Goal: Communication & Community: Connect with others

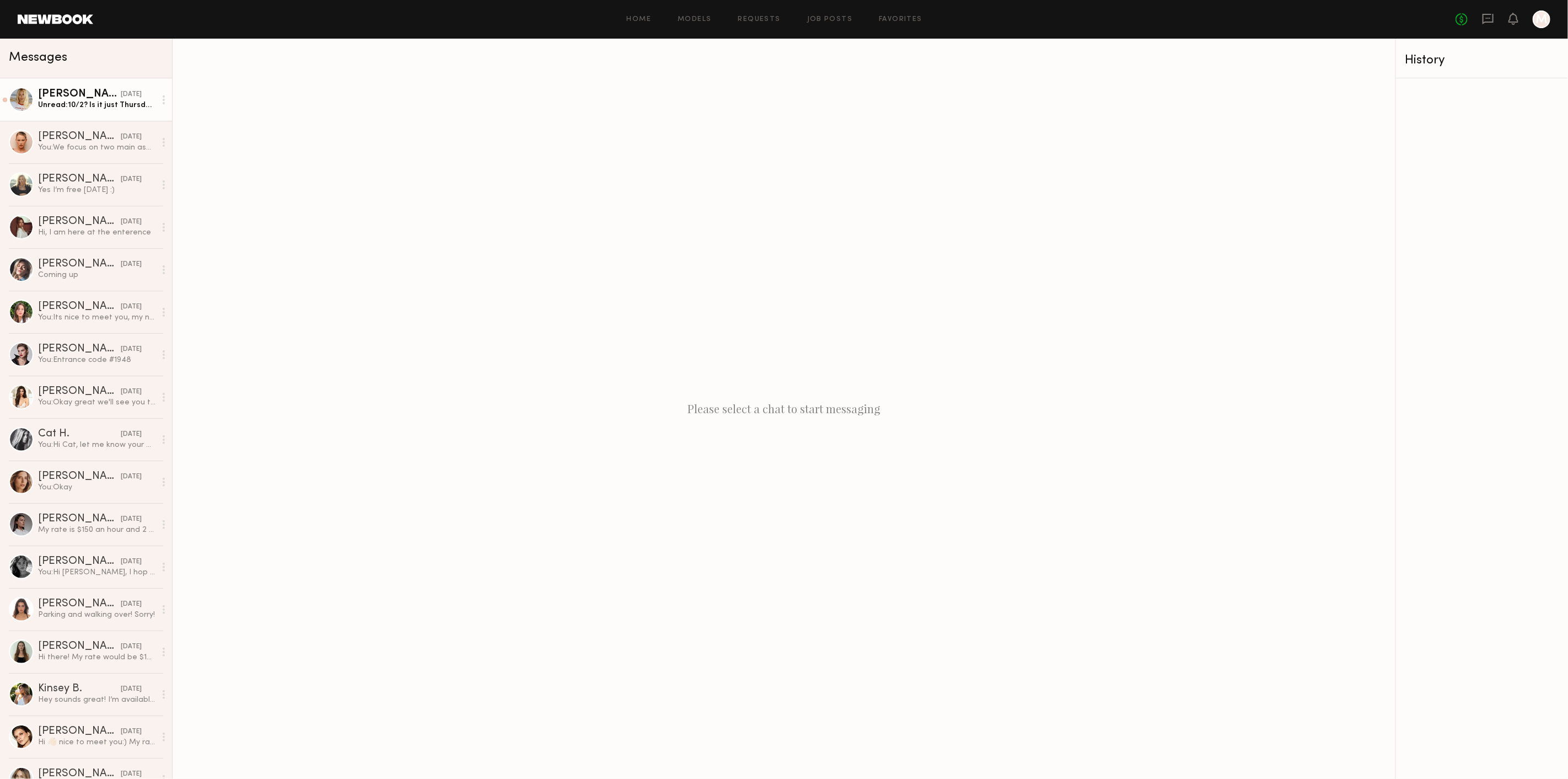
click at [65, 111] on link "Emily T. yesterday Unread: 10/2? Is it just Thursdays that you have available? …" at bounding box center [86, 99] width 172 height 42
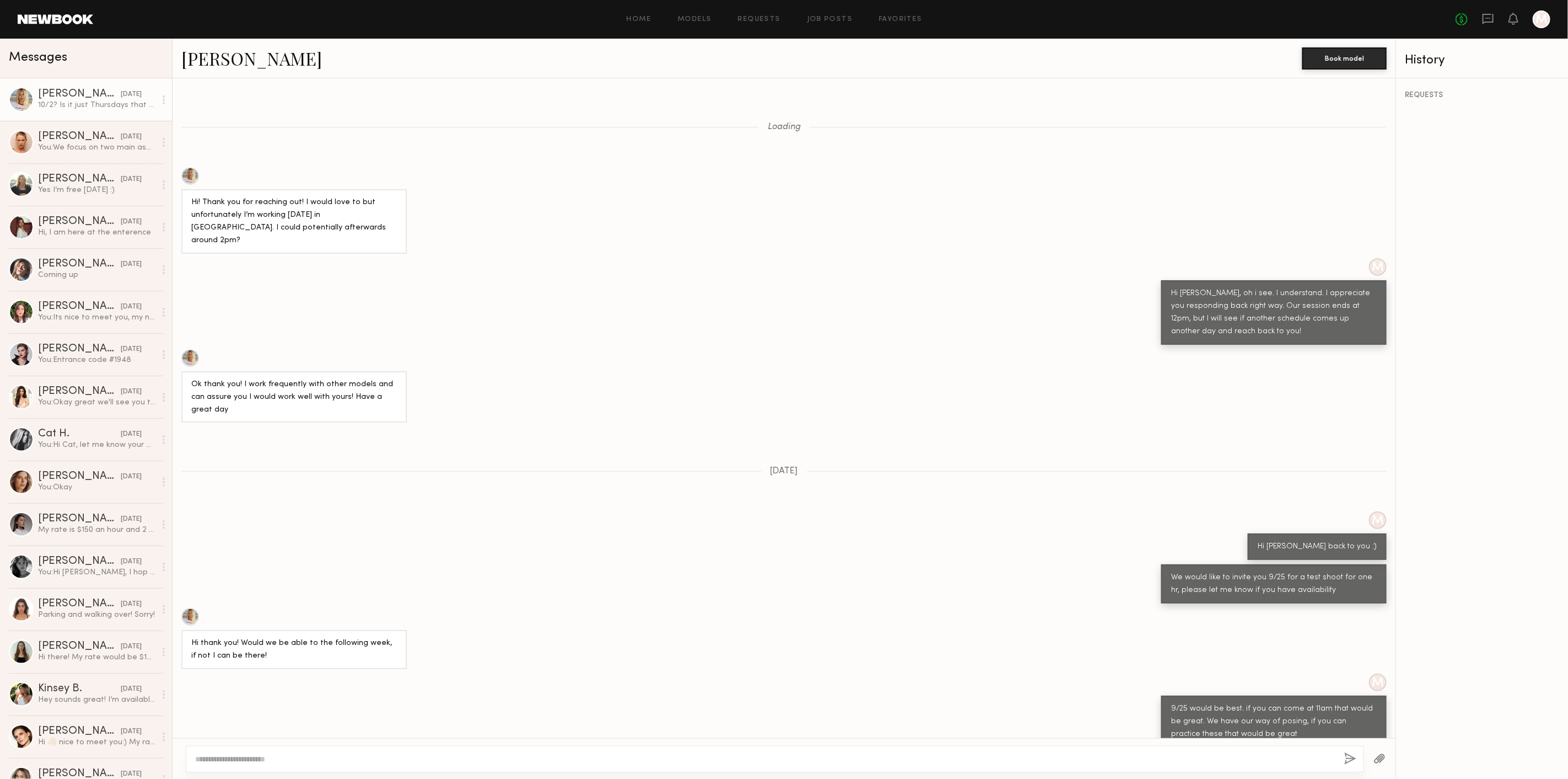
scroll to position [373, 0]
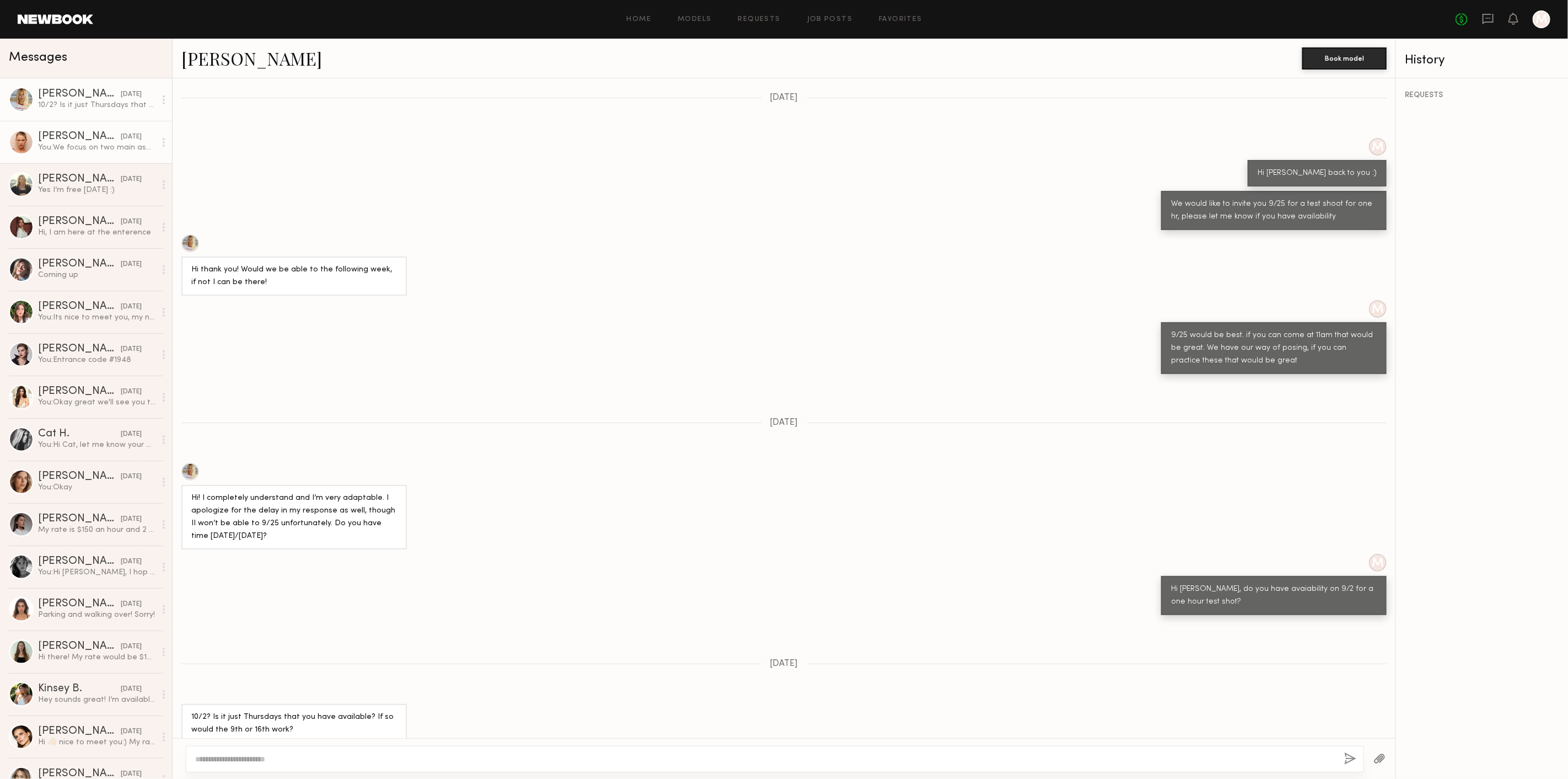
click at [76, 136] on div "Skye S." at bounding box center [79, 137] width 82 height 11
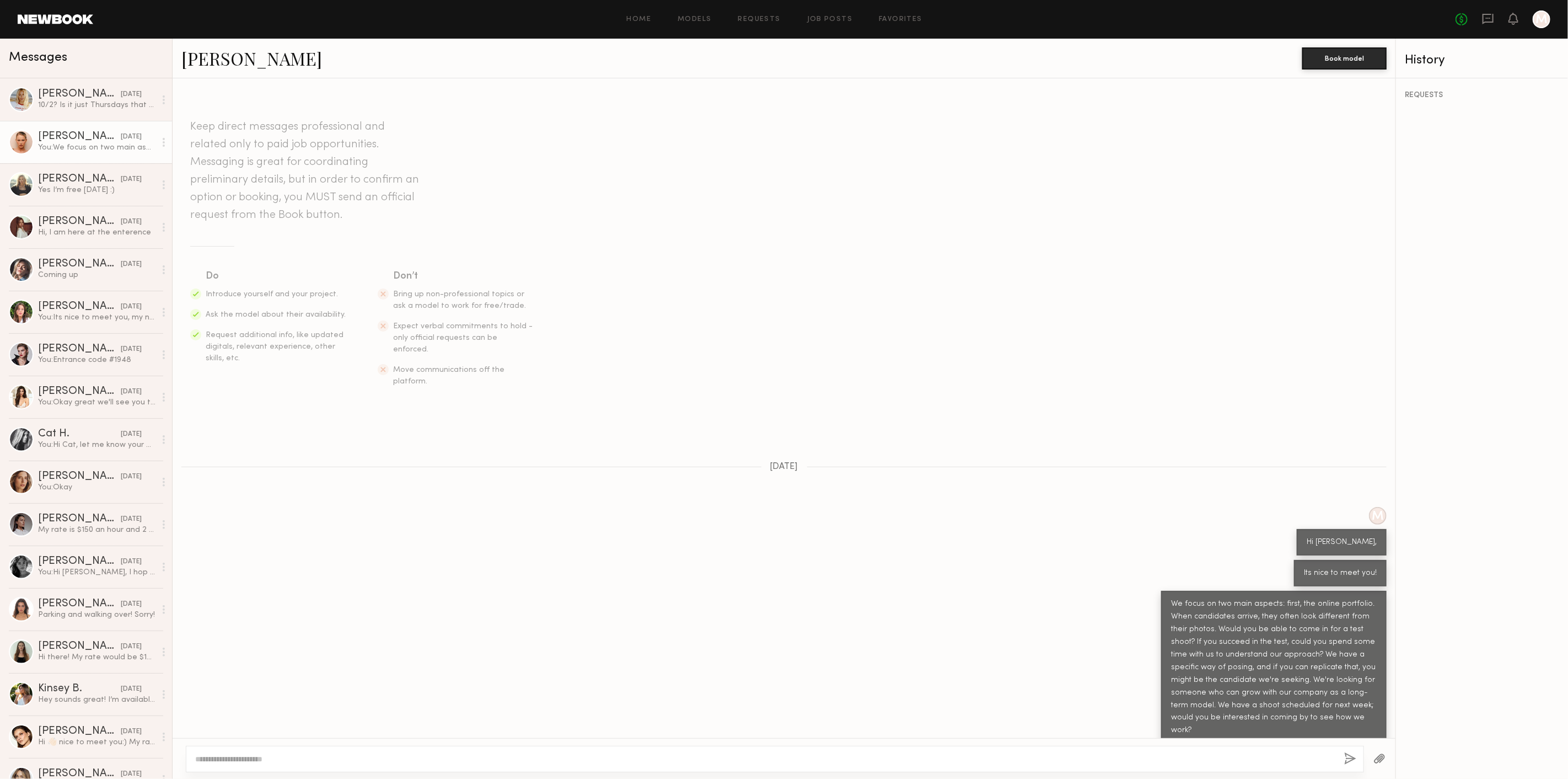
click at [206, 67] on link "Skye S." at bounding box center [252, 58] width 141 height 23
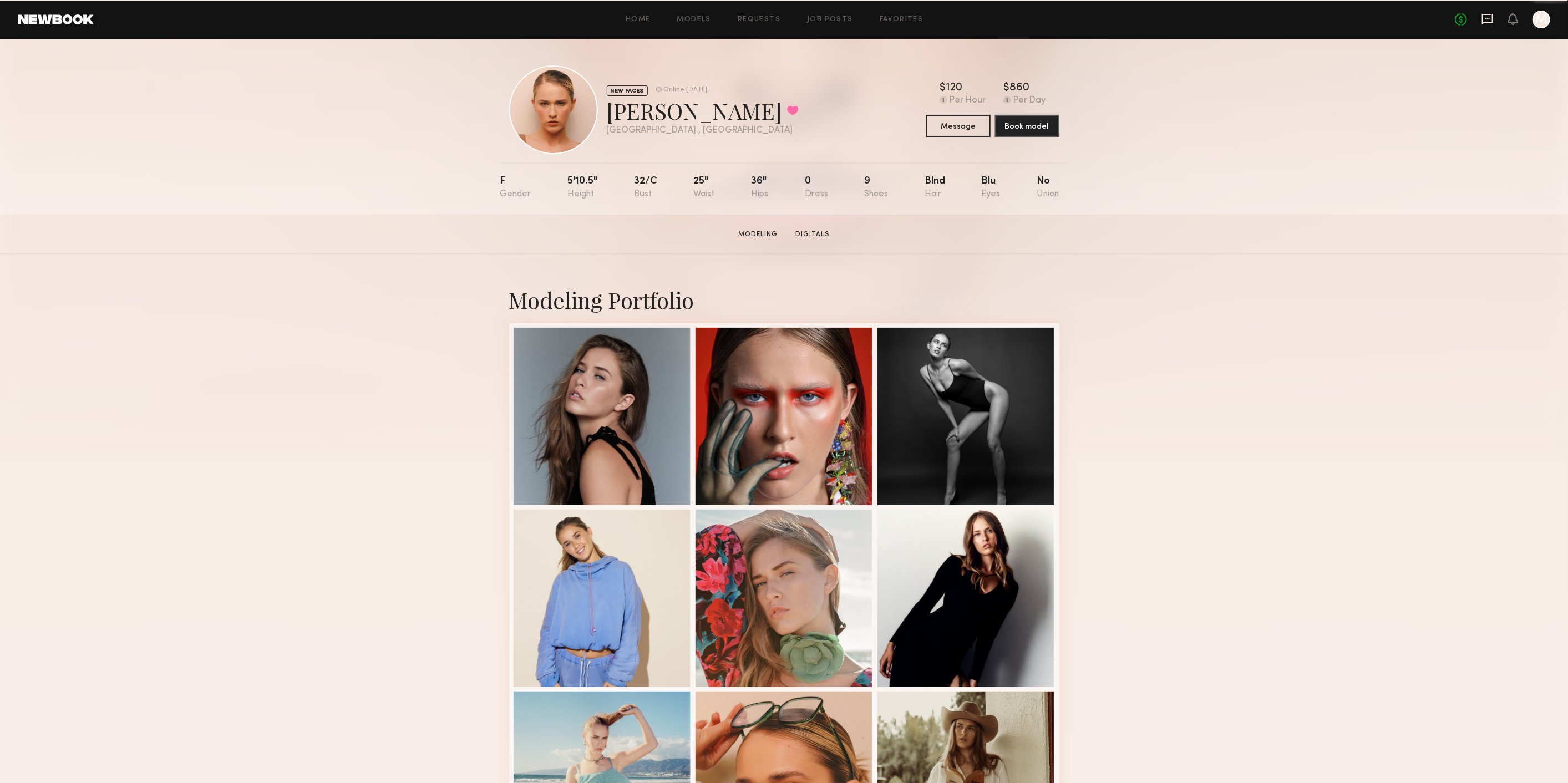
click at [1486, 20] on icon at bounding box center [1488, 19] width 12 height 12
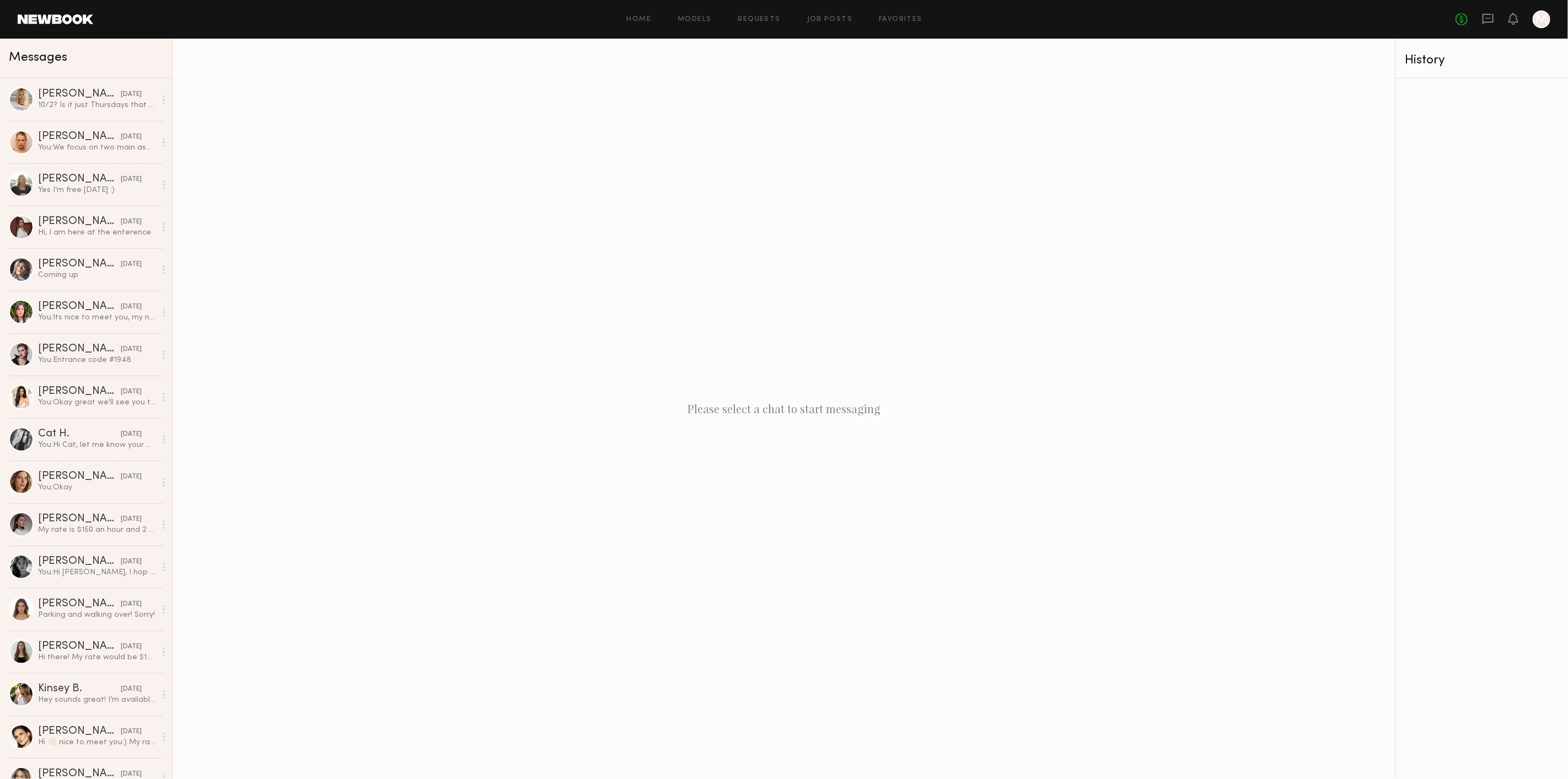
click at [1498, 20] on div "No fees up to $5,000 M" at bounding box center [1503, 19] width 95 height 17
click at [1486, 20] on icon at bounding box center [1488, 19] width 12 height 12
click at [1547, 15] on div at bounding box center [1542, 19] width 17 height 17
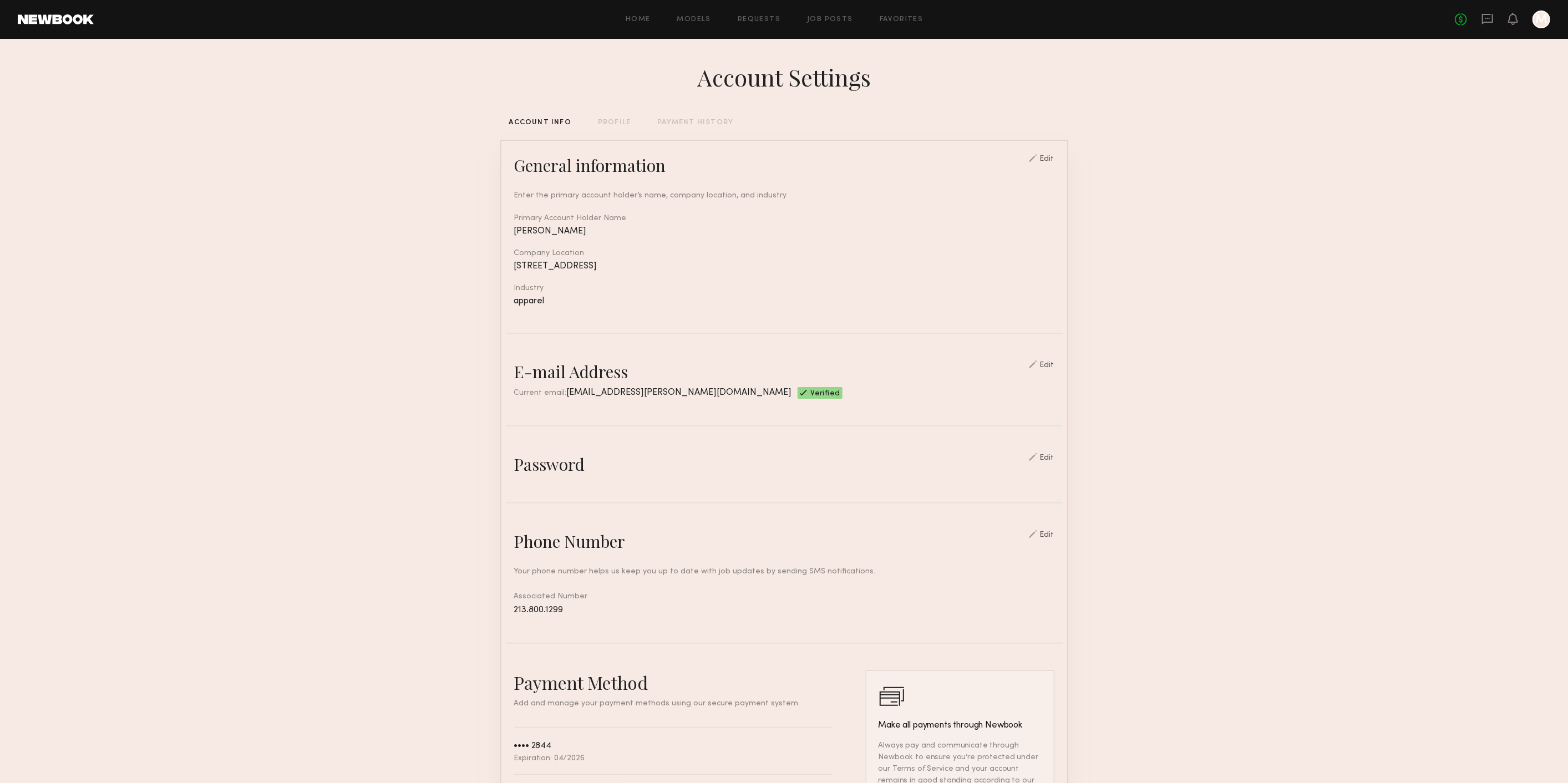
click at [705, 24] on div "Home Models Requests Job Posts Favorites Sign Out No fees up to $5,000 M" at bounding box center [822, 20] width 1457 height 18
click at [700, 18] on link "Models" at bounding box center [694, 20] width 34 height 7
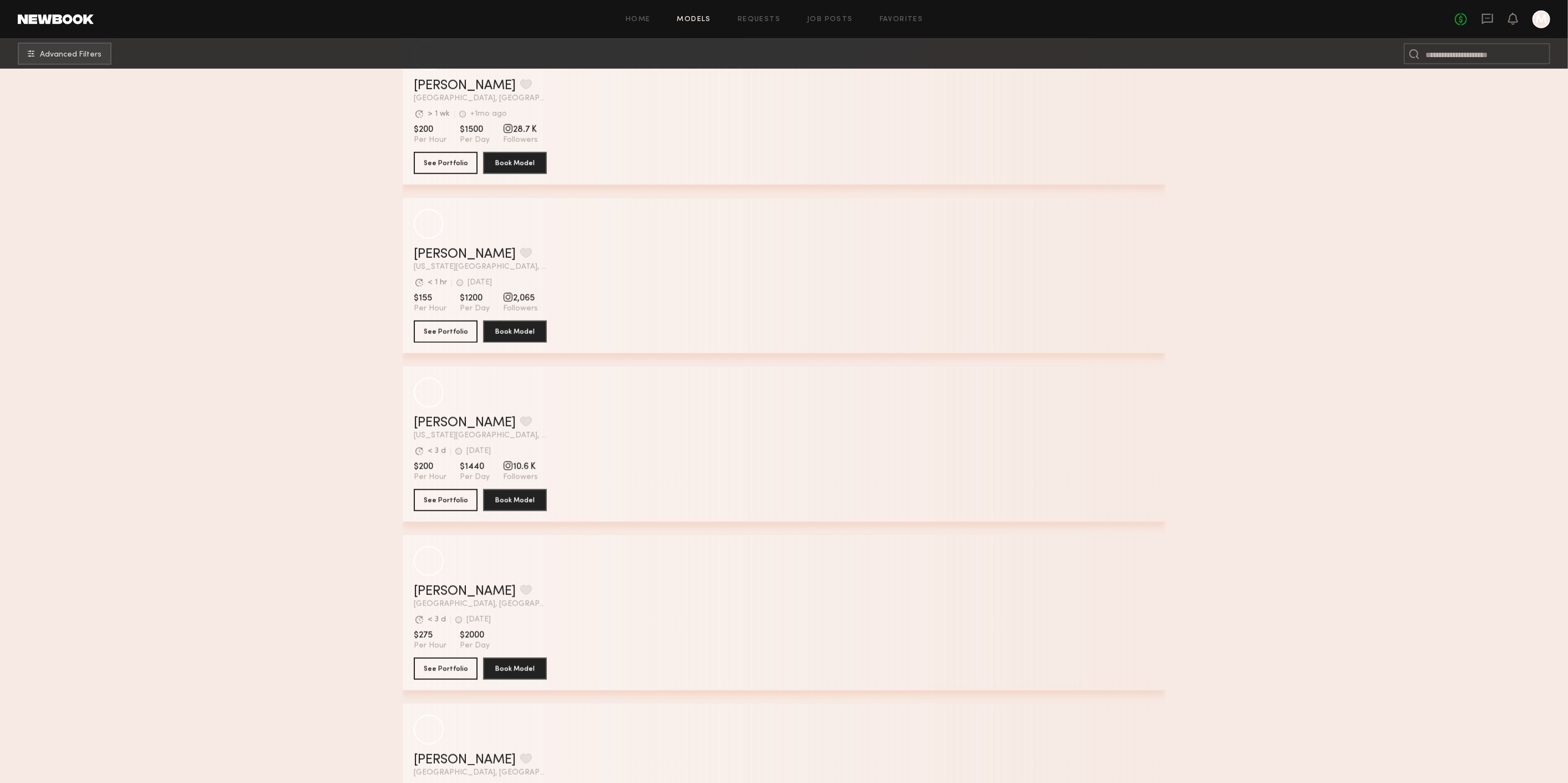
scroll to position [841, 0]
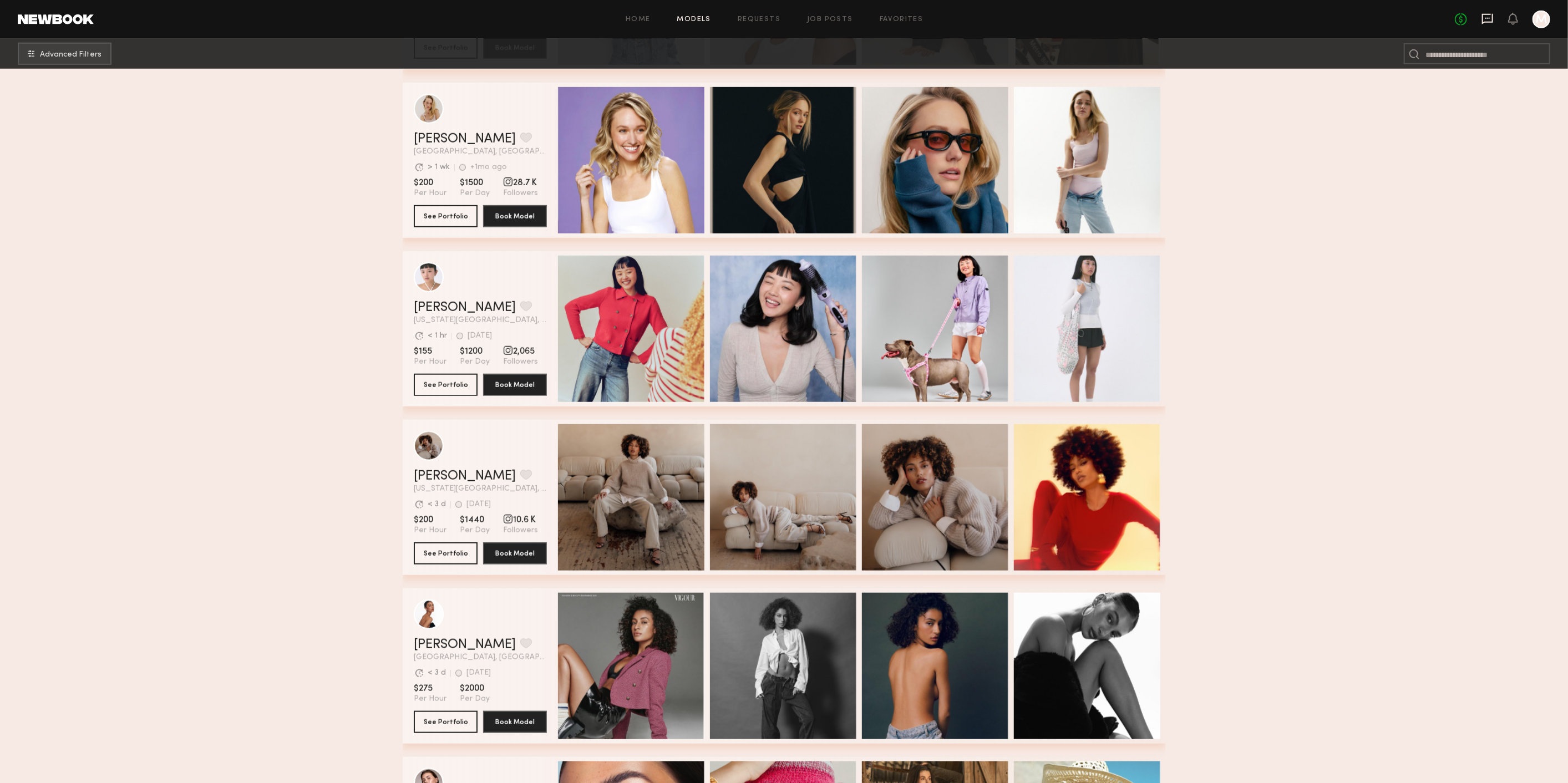
click at [1491, 19] on icon at bounding box center [1488, 19] width 12 height 12
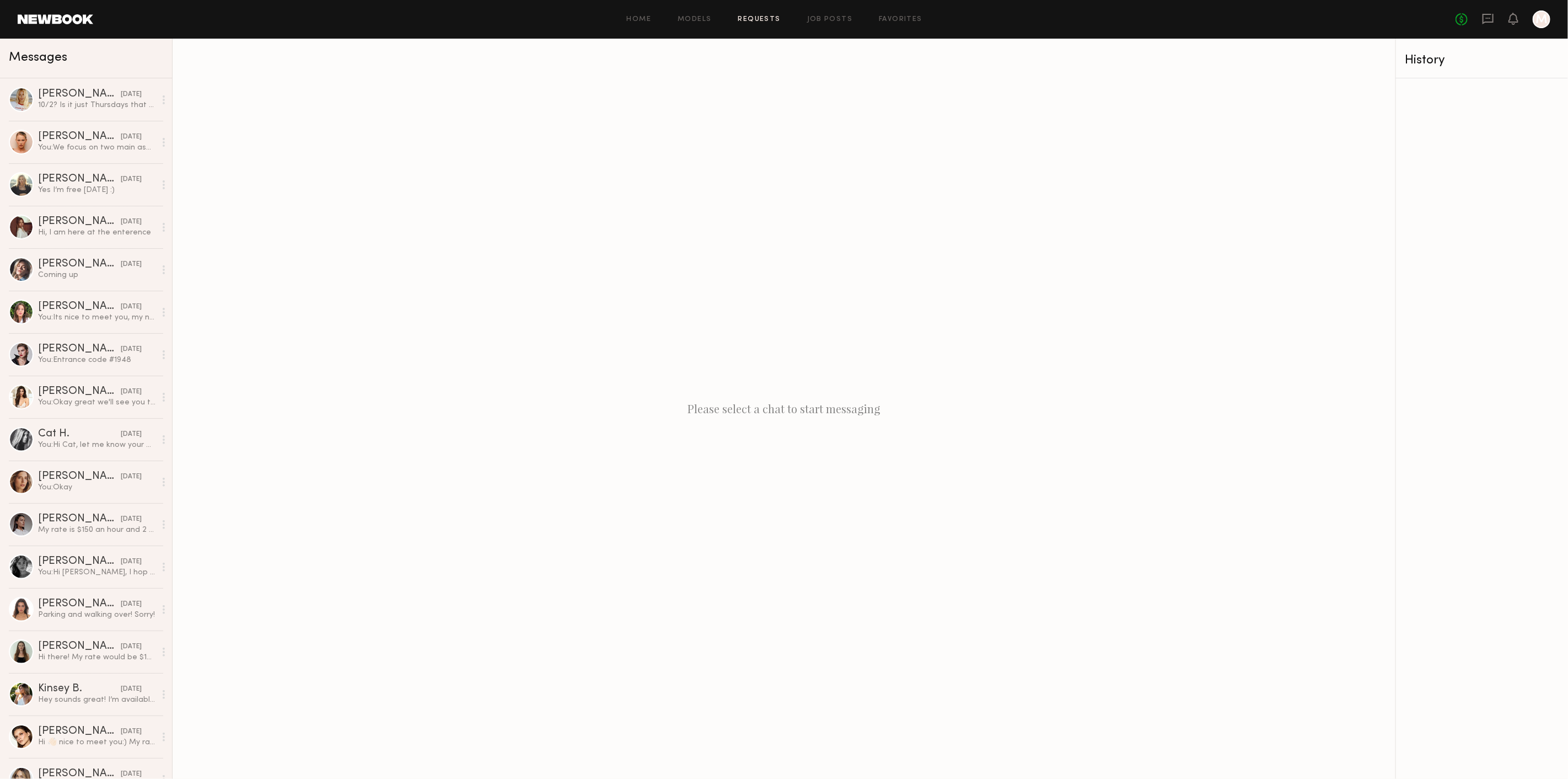
click at [771, 20] on link "Requests" at bounding box center [759, 19] width 42 height 7
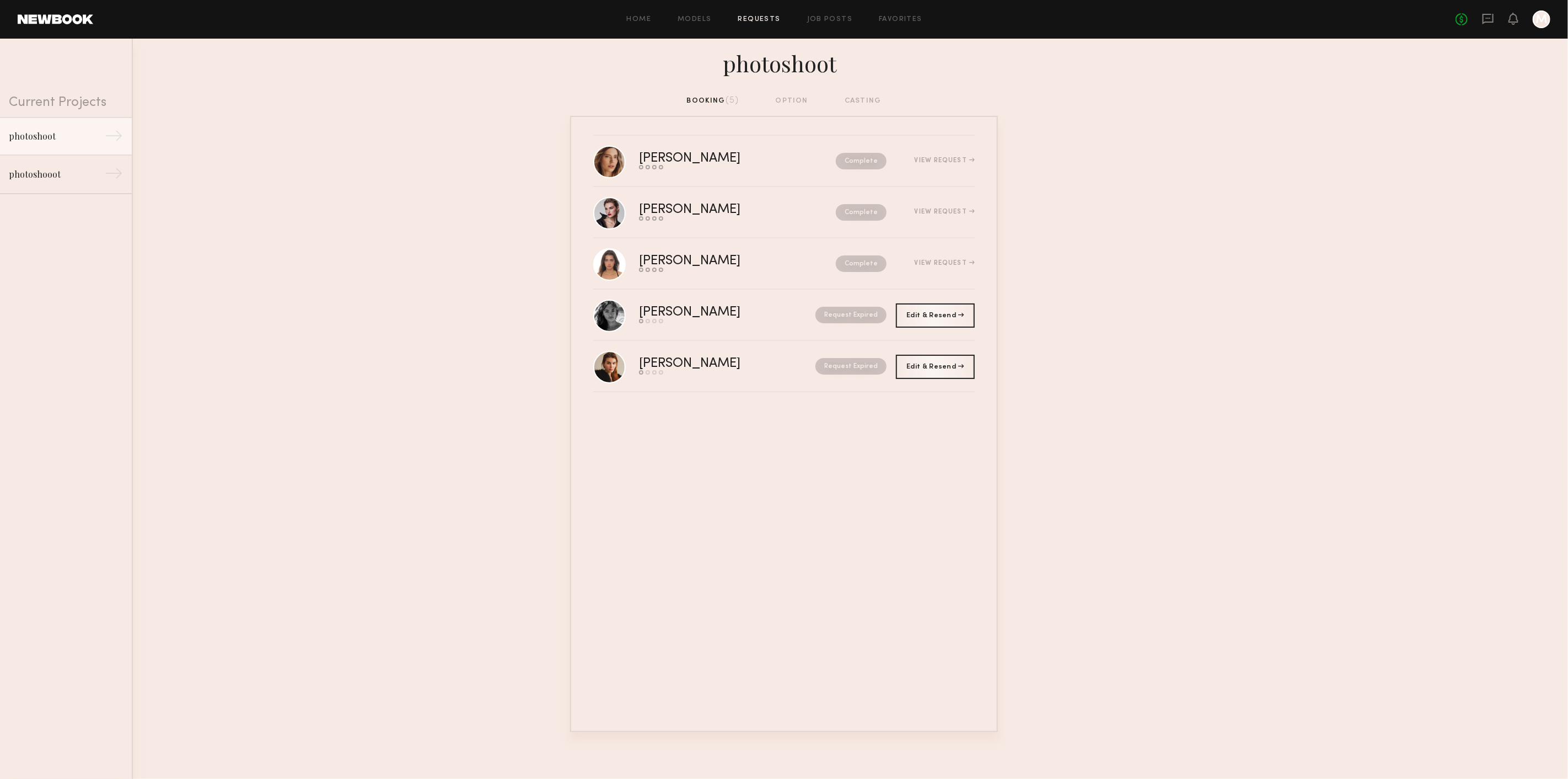
click at [686, 21] on link "Models" at bounding box center [694, 19] width 34 height 7
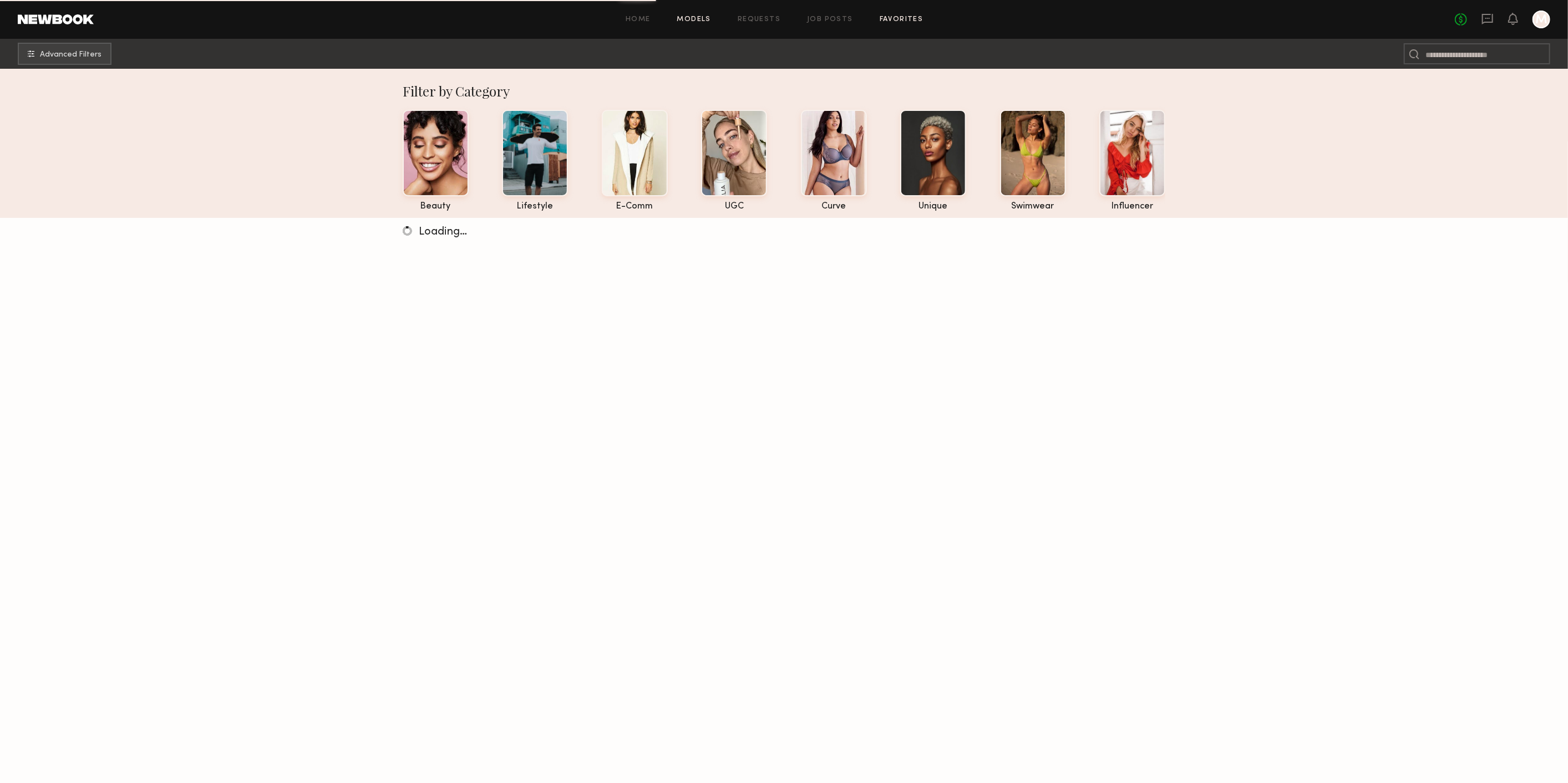
click at [895, 16] on link "Favorites" at bounding box center [901, 20] width 44 height 7
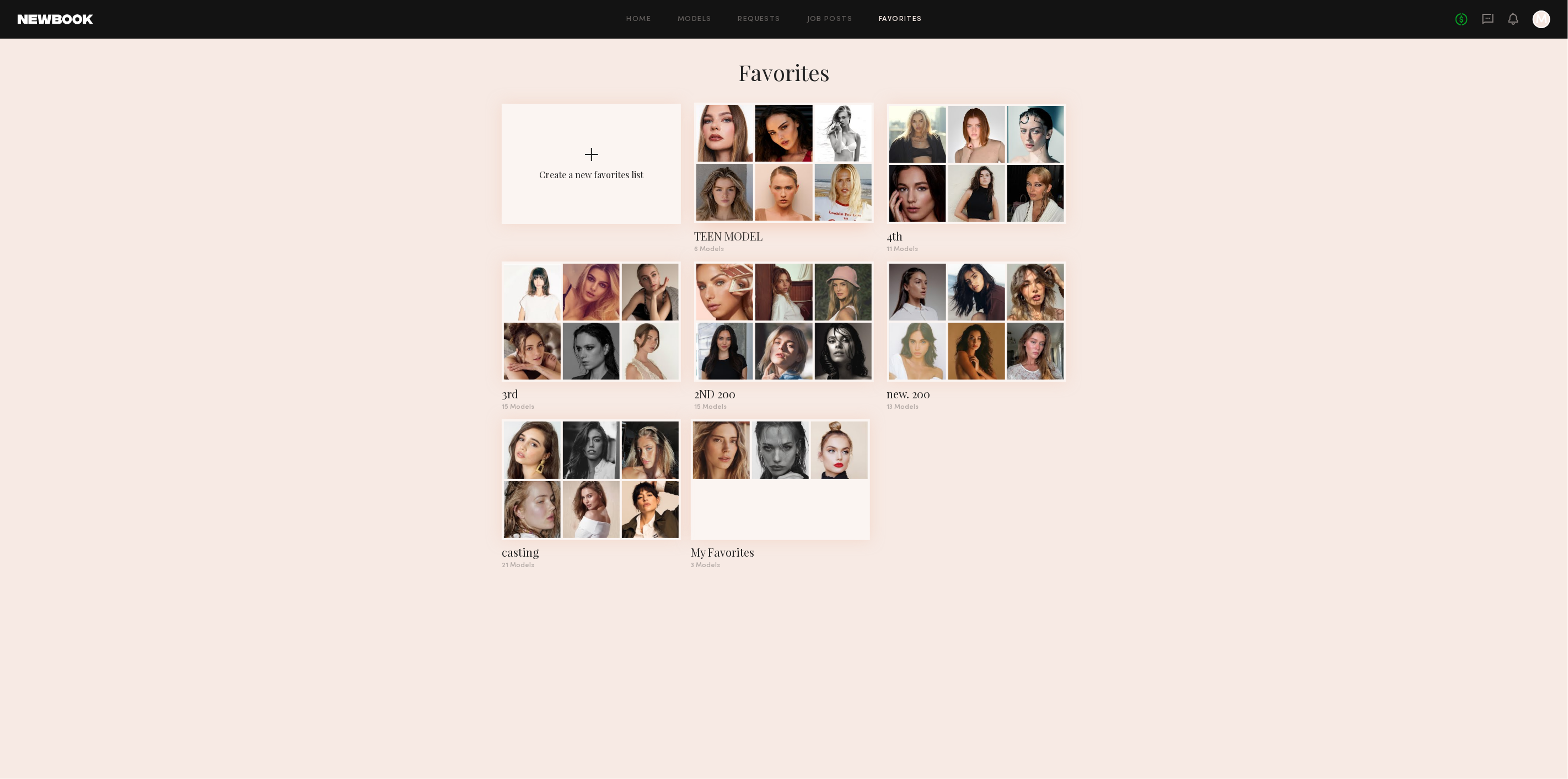
click at [816, 188] on div at bounding box center [843, 192] width 57 height 57
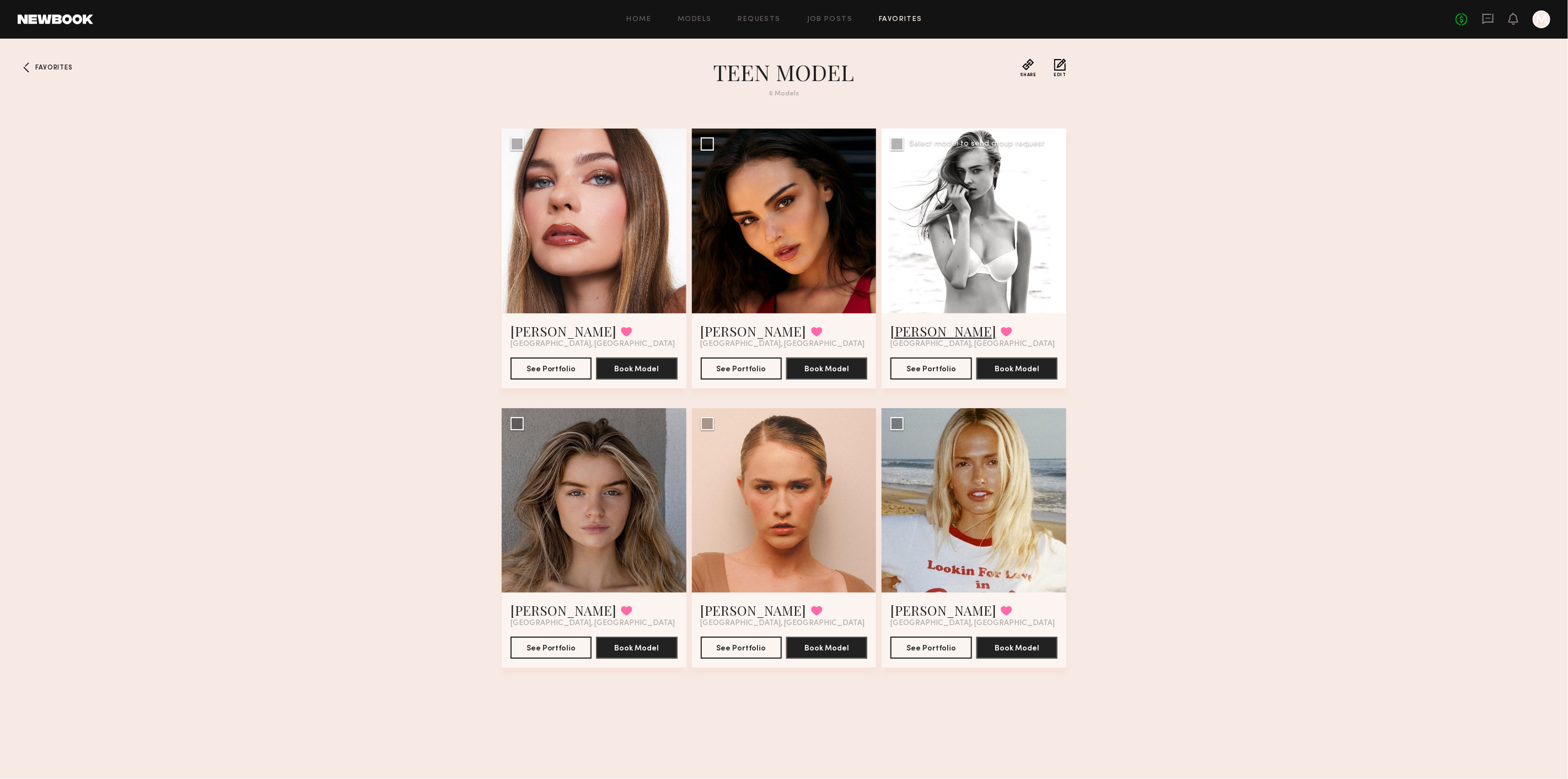
click at [925, 333] on link "[PERSON_NAME]" at bounding box center [943, 331] width 106 height 17
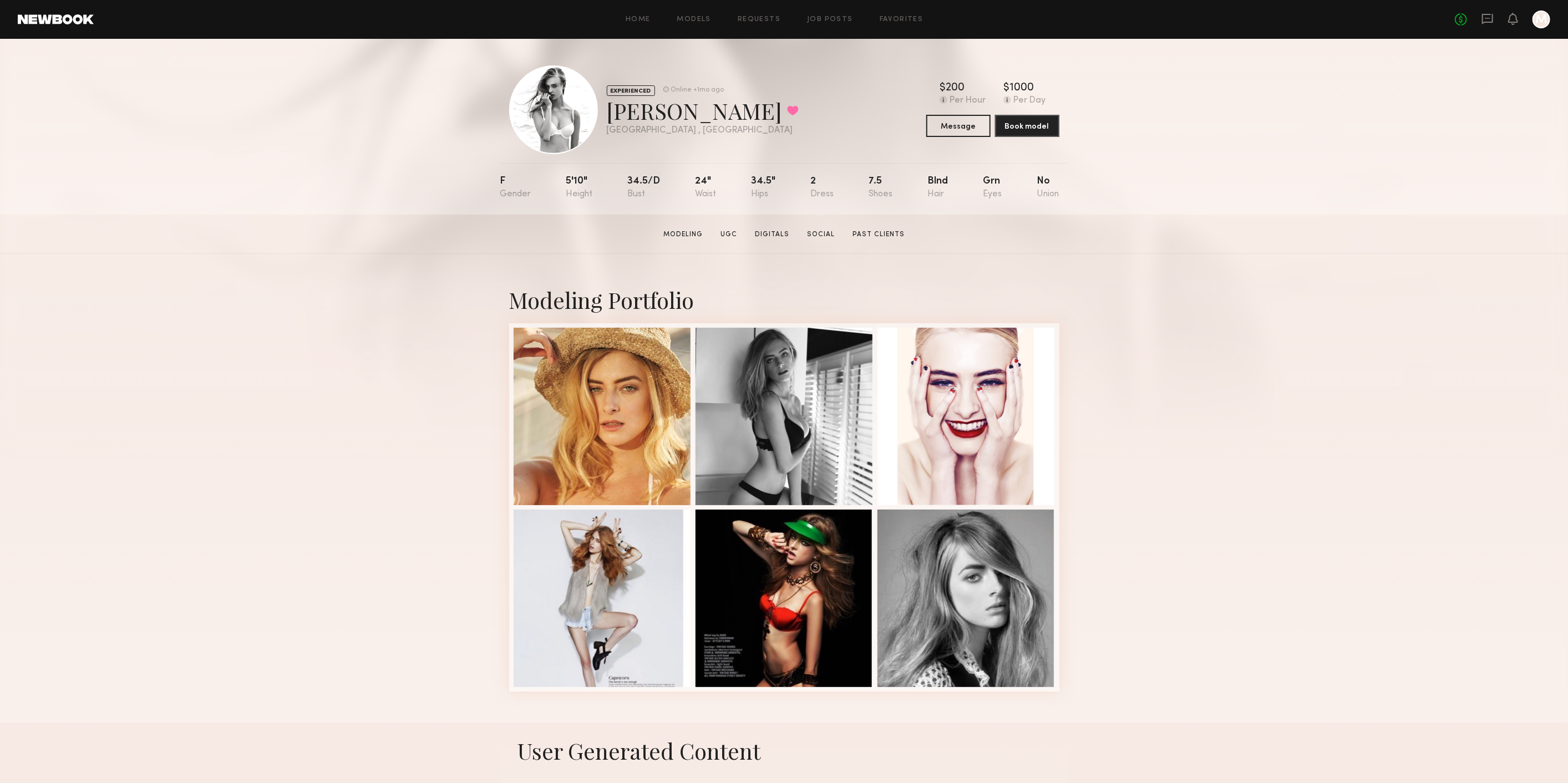
click at [962, 139] on div "EXPERIENCED Online +1mo ago [PERSON_NAME] Favorited [GEOGRAPHIC_DATA] , [GEOGRA…" at bounding box center [784, 110] width 550 height 89
click at [961, 133] on button "Message" at bounding box center [958, 125] width 64 height 22
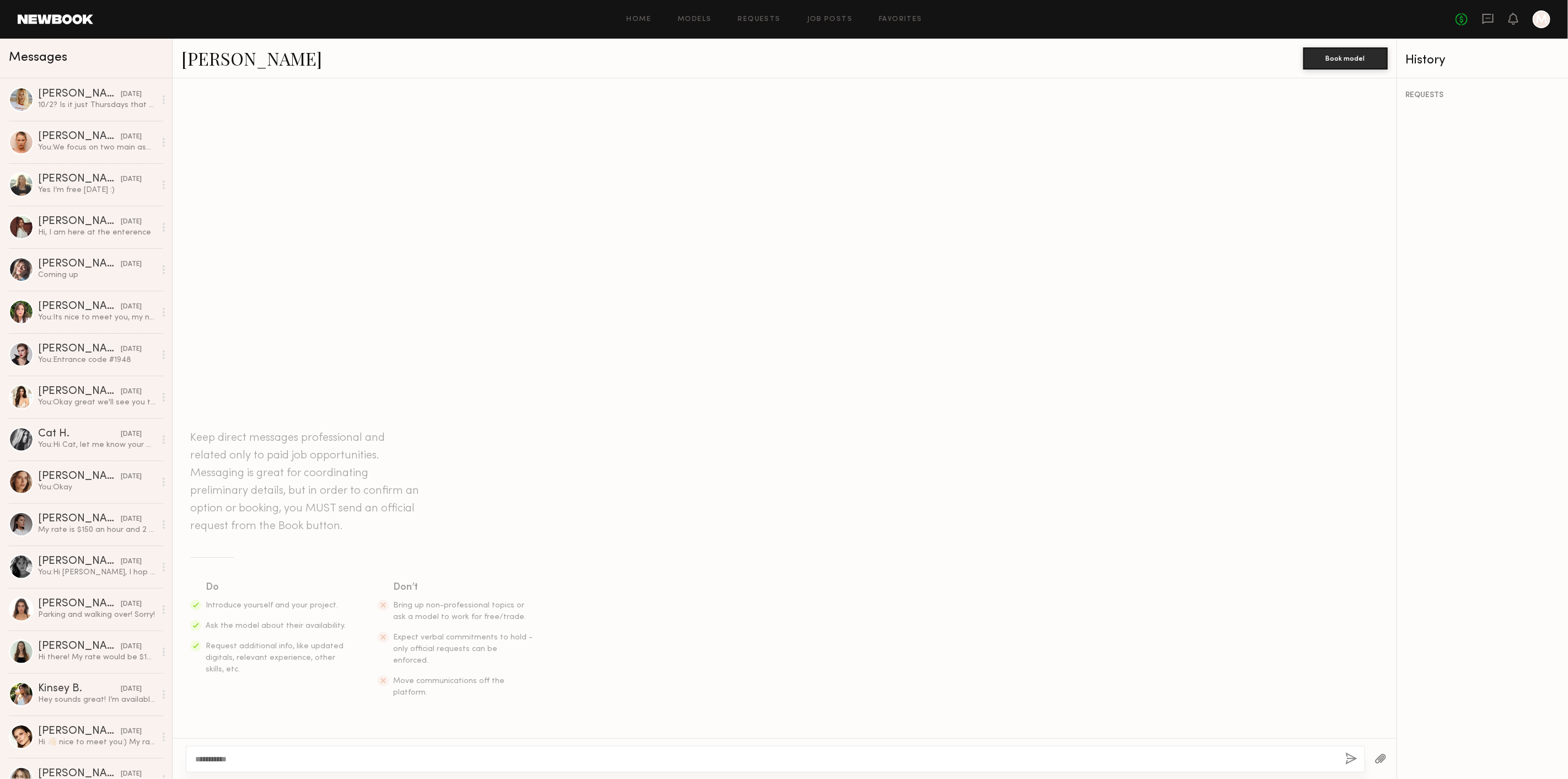
type textarea "**********"
click at [1346, 765] on button "button" at bounding box center [1352, 759] width 12 height 14
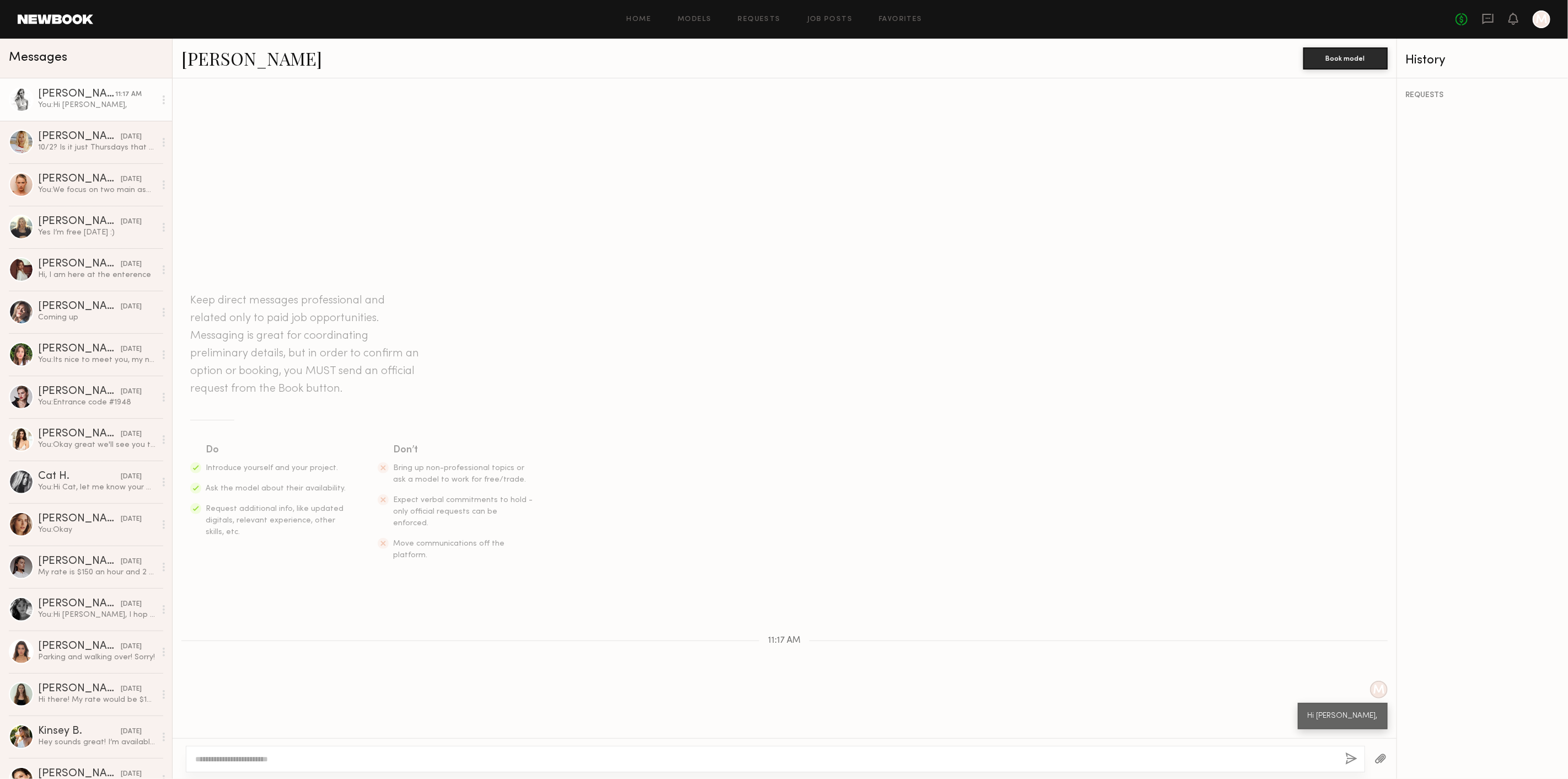
click at [280, 757] on textarea at bounding box center [765, 759] width 1141 height 11
type textarea "**********"
click at [75, 167] on link "[PERSON_NAME] [DATE] You: We focus on two main aspects: first, the online portf…" at bounding box center [86, 184] width 172 height 42
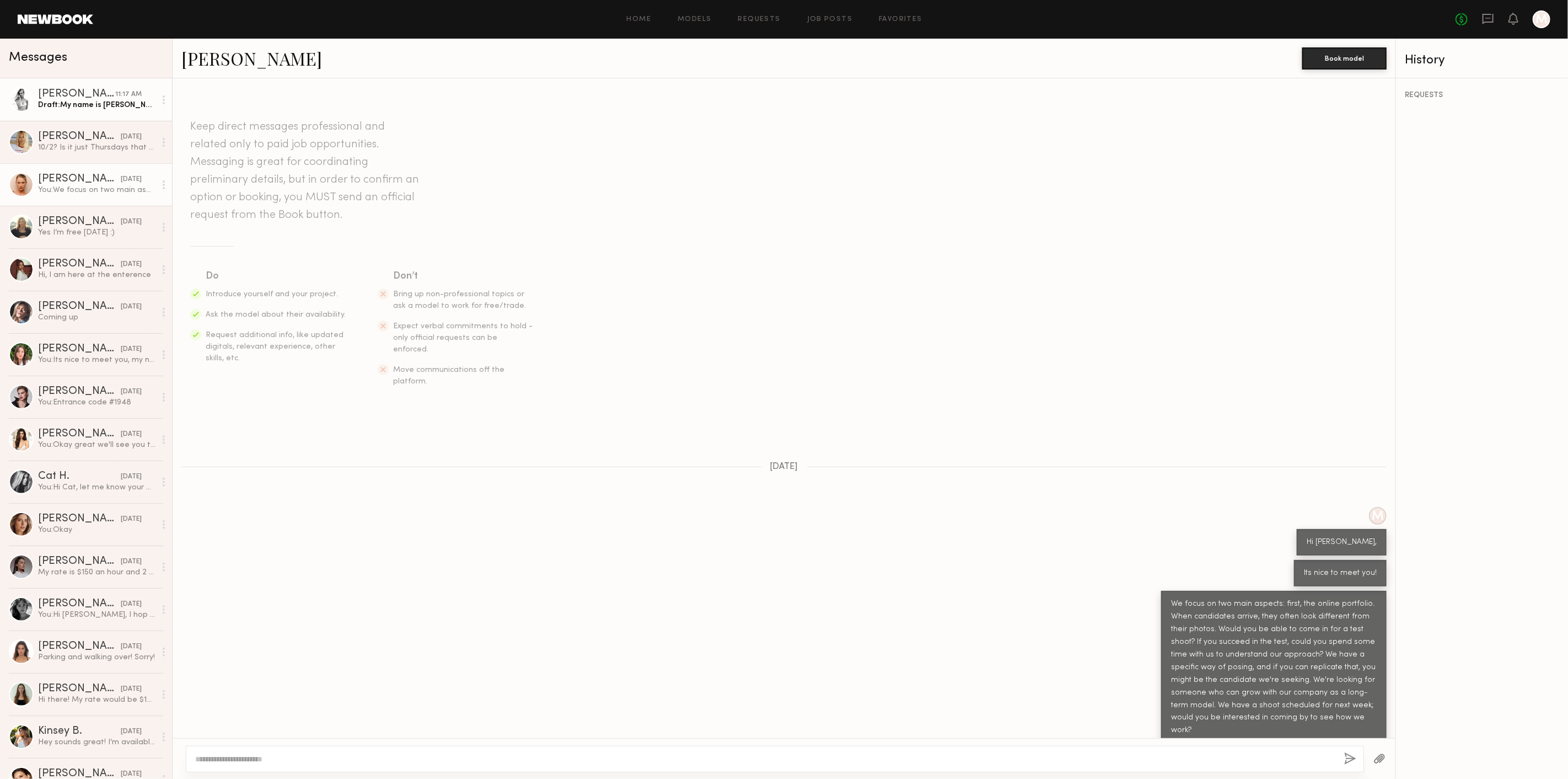
click at [46, 107] on div "Draft: My name is [PERSON_NAME] from blue b collection," at bounding box center [96, 105] width 117 height 11
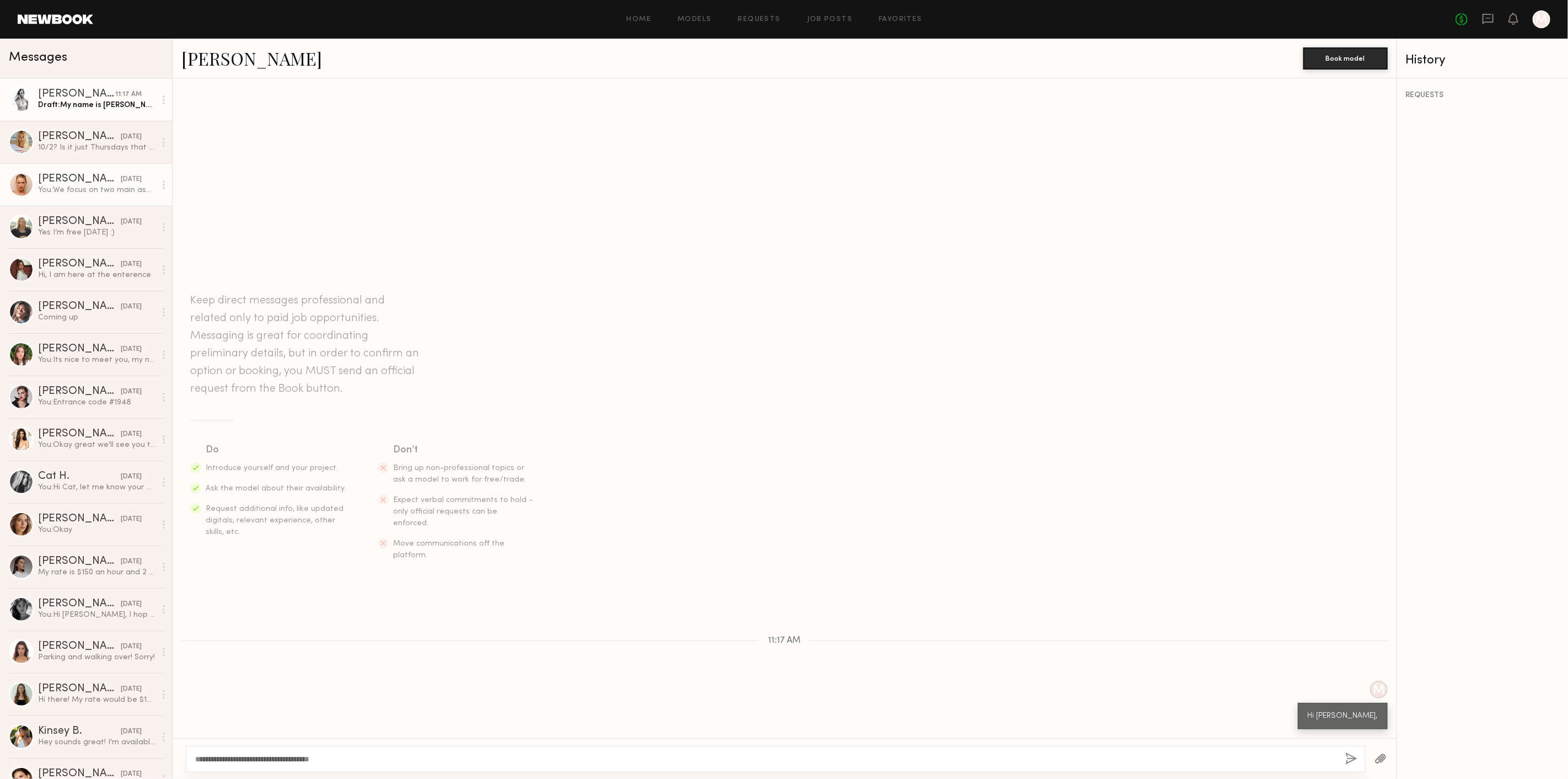
click at [69, 185] on div "You: We focus on two main aspects: first, the online portfolio. When candidates…" at bounding box center [96, 190] width 117 height 11
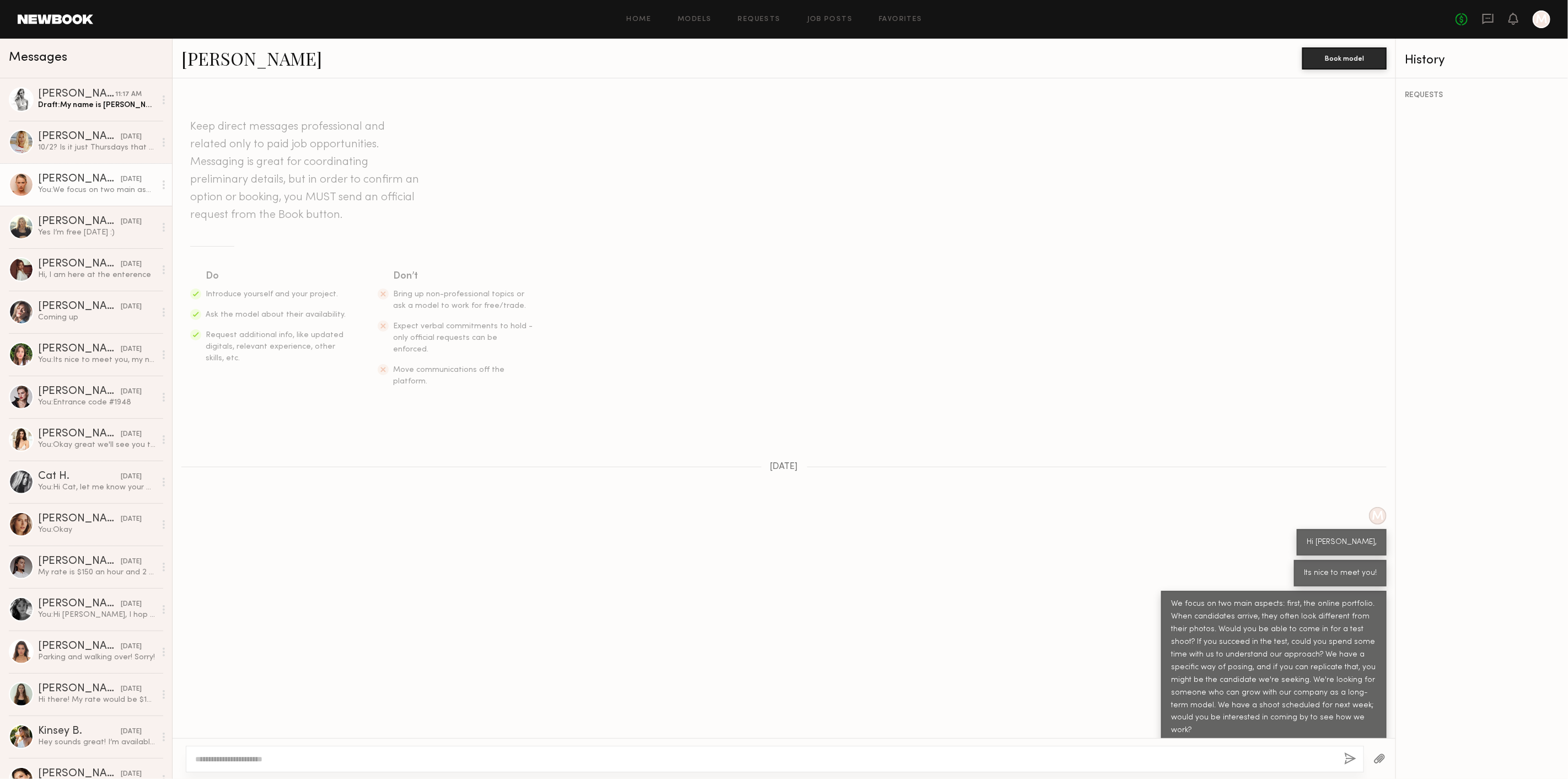
click at [247, 774] on div at bounding box center [784, 758] width 1223 height 41
click at [249, 765] on textarea at bounding box center [765, 759] width 1140 height 11
click at [249, 764] on textarea "**********" at bounding box center [765, 759] width 1141 height 11
drag, startPoint x: 309, startPoint y: 760, endPoint x: 238, endPoint y: 762, distance: 71.0
click at [238, 762] on textarea "**********" at bounding box center [765, 759] width 1141 height 11
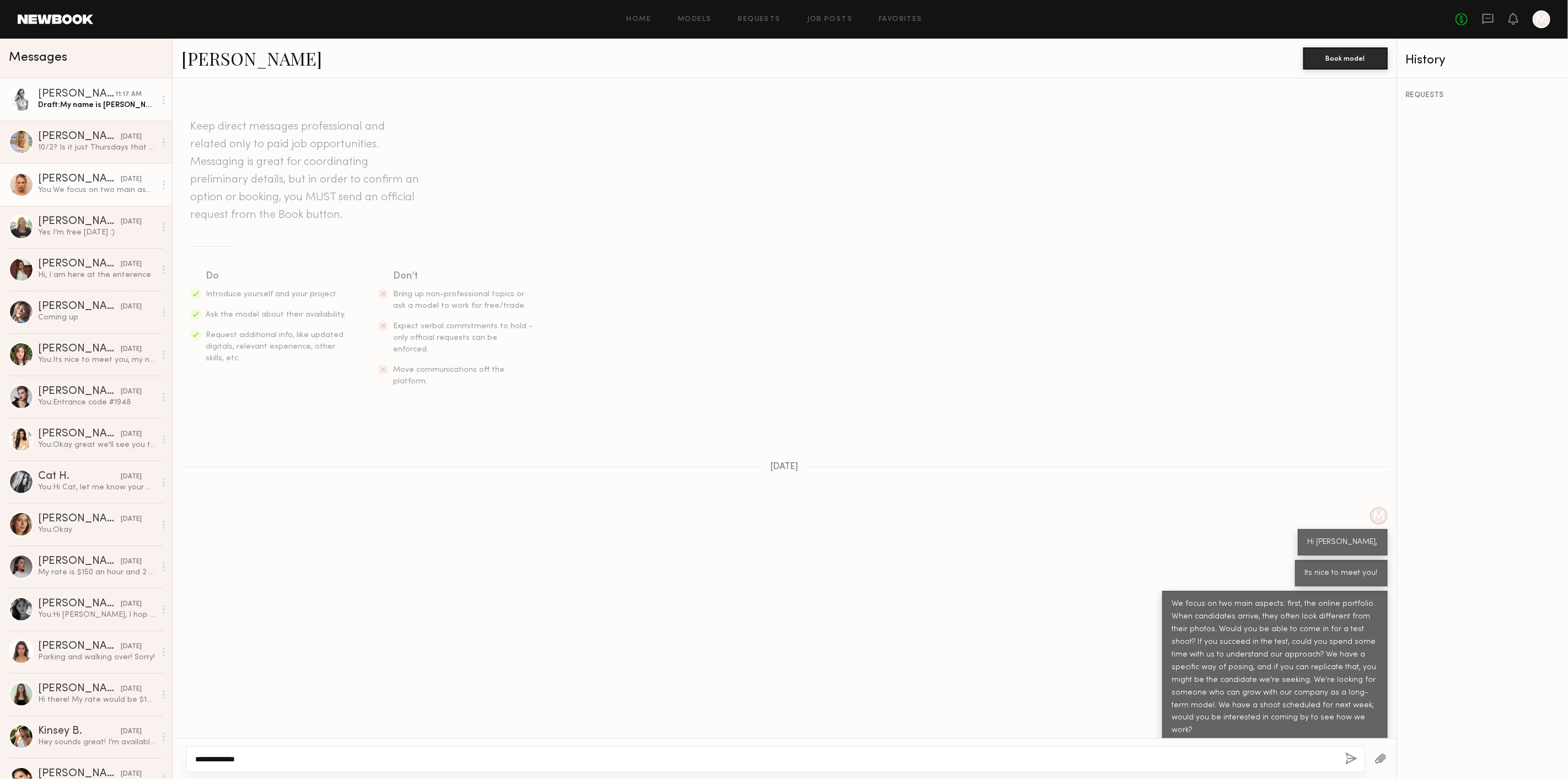
type textarea "**********"
click at [113, 107] on div "Draft: My name is [PERSON_NAME] from blue b collection," at bounding box center [96, 105] width 117 height 11
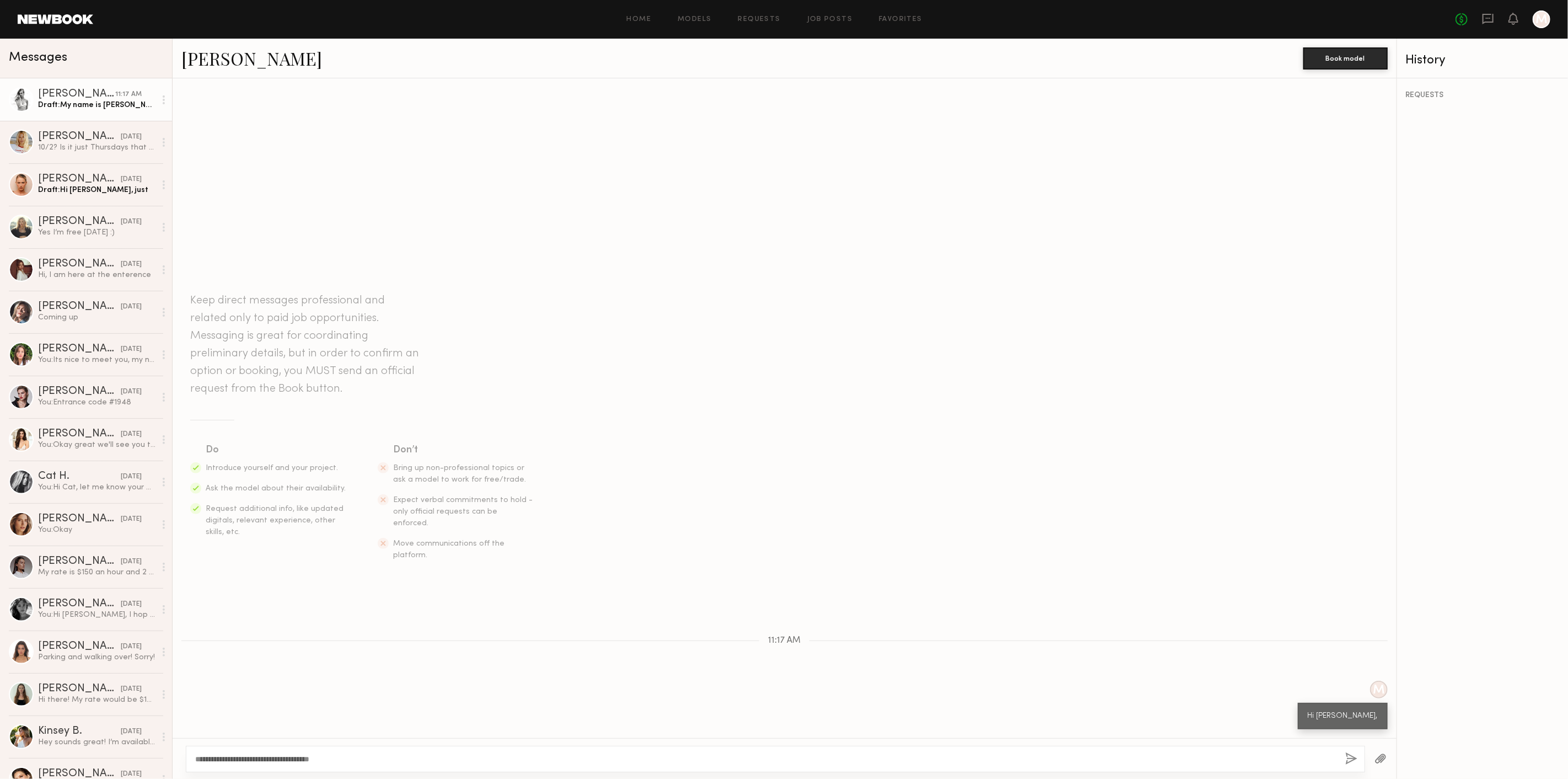
click at [347, 757] on textarea "**********" at bounding box center [765, 759] width 1141 height 11
type textarea "**********"
click at [1353, 762] on button "button" at bounding box center [1352, 759] width 12 height 14
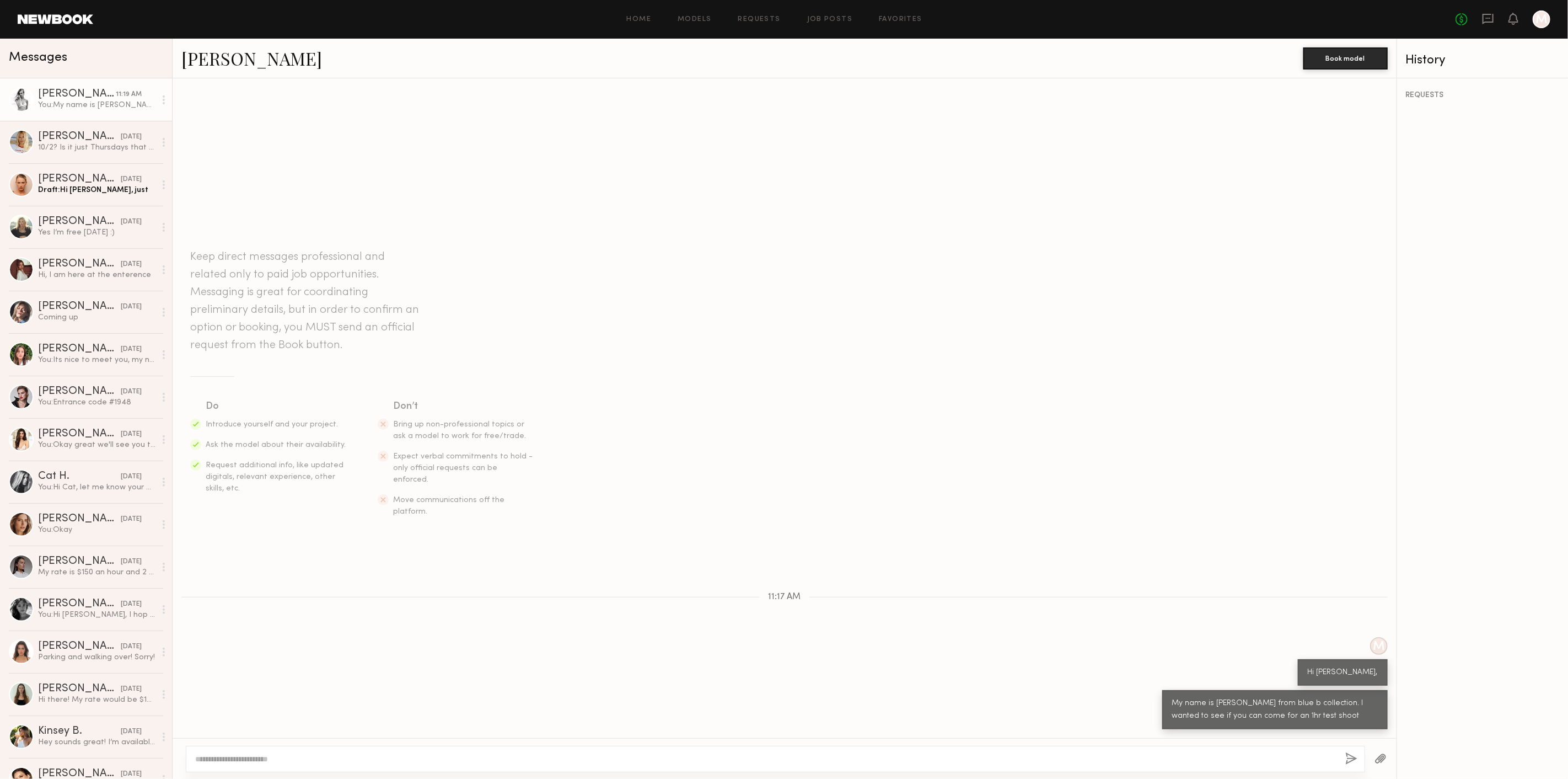
click at [180, 60] on div "[PERSON_NAME] Book model" at bounding box center [785, 58] width 1224 height 40
click at [230, 64] on link "[PERSON_NAME]" at bounding box center [252, 58] width 141 height 23
